Goal: Task Accomplishment & Management: Manage account settings

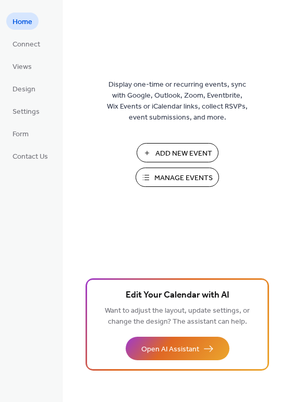
click at [166, 181] on span "Manage Events" at bounding box center [183, 178] width 58 height 11
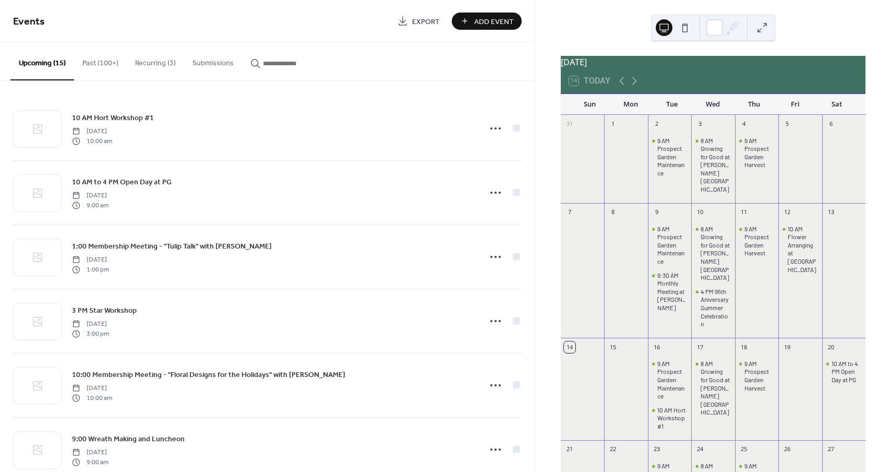
click at [150, 64] on button "Recurring (3)" at bounding box center [155, 60] width 57 height 37
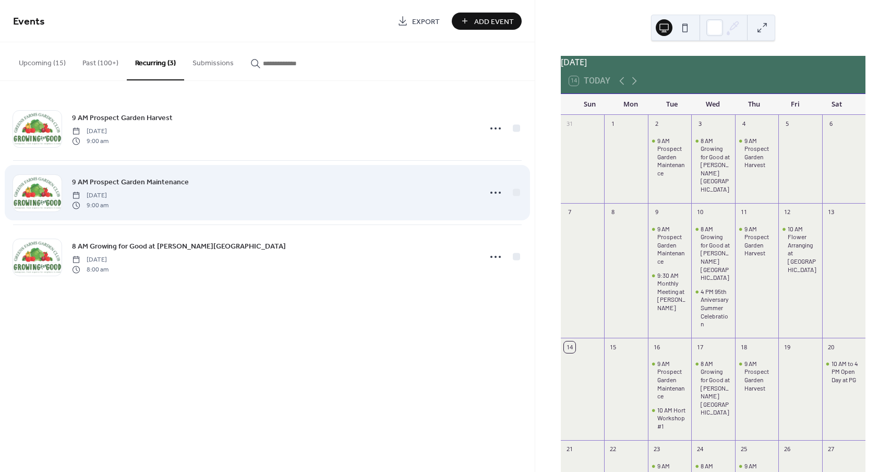
click at [157, 193] on div "9 AM Prospect Garden Maintenance Tuesday, June 24, 2025 9:00 am" at bounding box center [273, 192] width 402 height 33
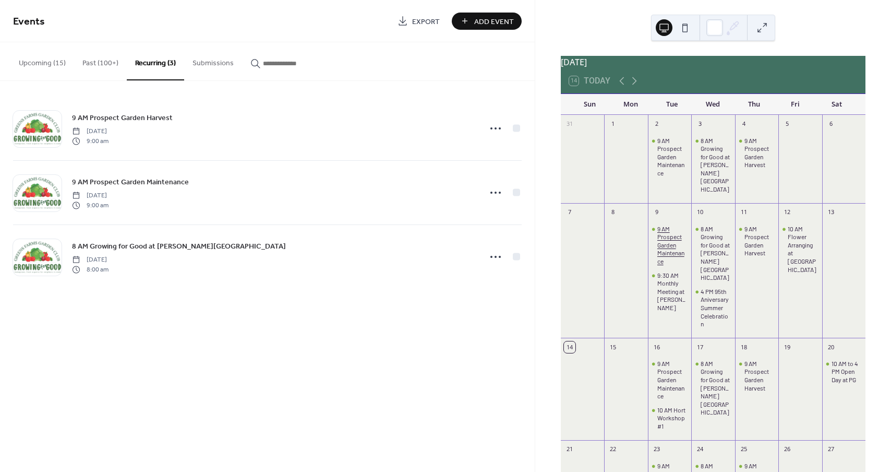
click at [670, 241] on div "9 AM Prospect Garden Maintenance" at bounding box center [672, 245] width 30 height 41
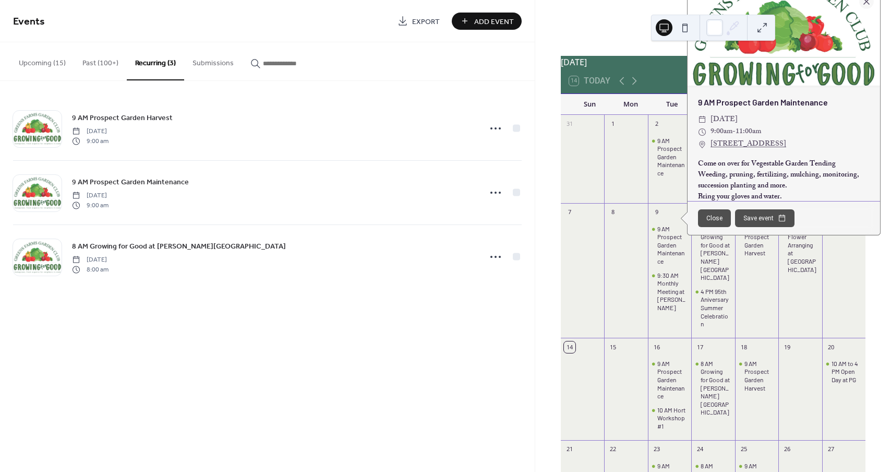
click at [754, 130] on div "9 AM Prospect Garden Maintenance ​ Tuesday, September 9, 2025 ​ 9:00am - 11:00a…" at bounding box center [784, 149] width 193 height 127
click at [721, 138] on span "9:00am" at bounding box center [722, 132] width 22 height 13
click at [733, 27] on icon at bounding box center [734, 26] width 8 height 8
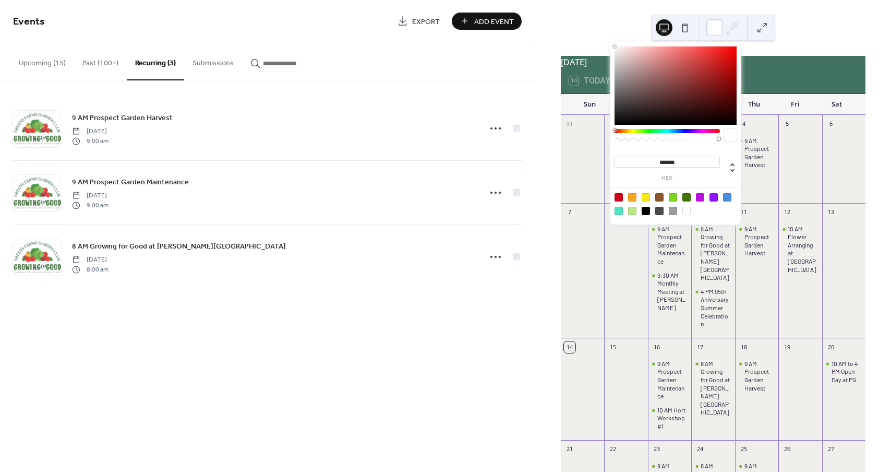
click at [826, 23] on div "September 2025 14 Today Sun Mon Tue Wed Thu Fri Sat 31 1 2 9 AM Prospect Garden…" at bounding box center [713, 236] width 356 height 472
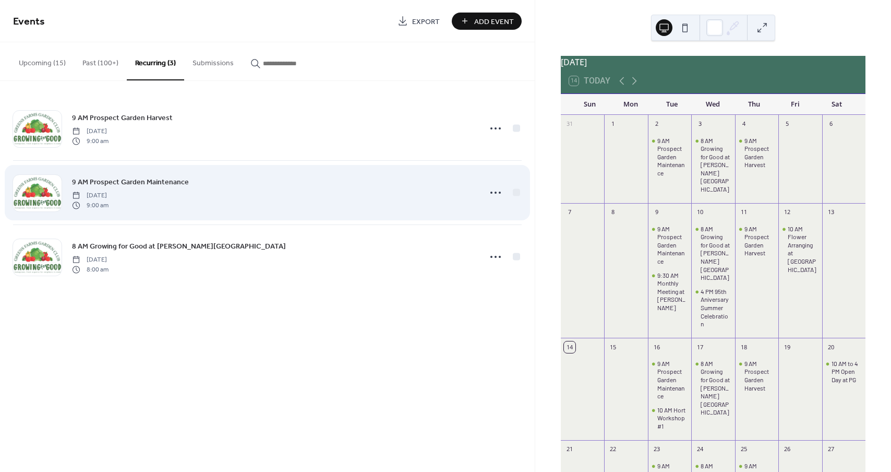
click at [135, 177] on span "9 AM Prospect Garden Maintenance" at bounding box center [130, 182] width 117 height 11
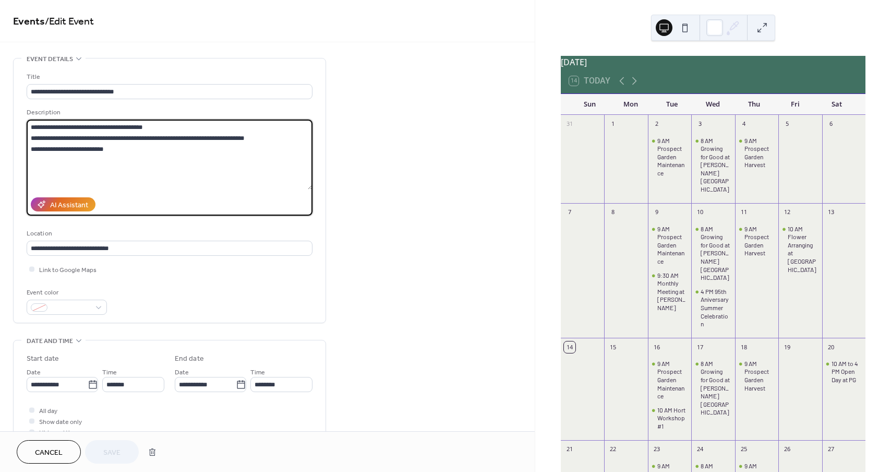
type input "**********"
click at [135, 176] on textarea "**********" at bounding box center [170, 154] width 286 height 70
